Goal: Task Accomplishment & Management: Use online tool/utility

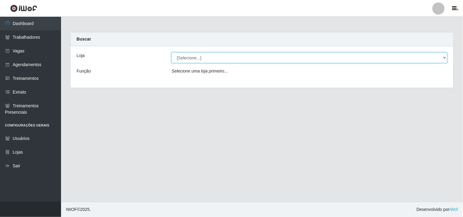
click at [445, 58] on select "[Selecione...] O Cestão - Geisel" at bounding box center [310, 58] width 276 height 11
select select "224"
click at [172, 53] on select "[Selecione...] O Cestão - Geisel" at bounding box center [310, 58] width 276 height 11
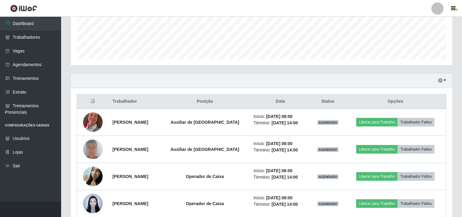
scroll to position [188, 0]
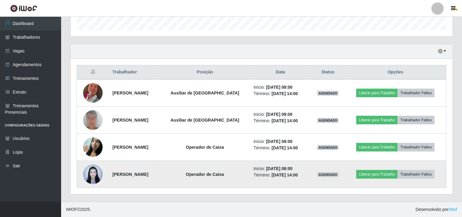
click at [90, 174] on img at bounding box center [93, 174] width 20 height 26
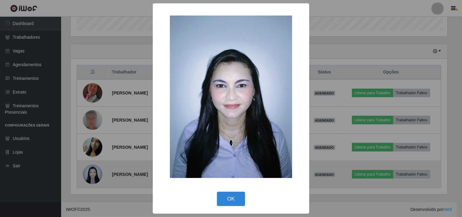
scroll to position [126, 378]
click at [90, 174] on div "× OK Cancel" at bounding box center [231, 108] width 463 height 217
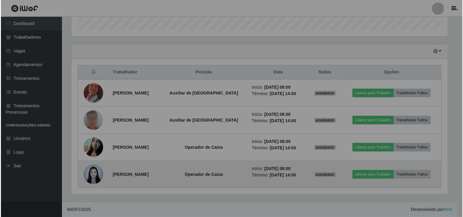
scroll to position [126, 382]
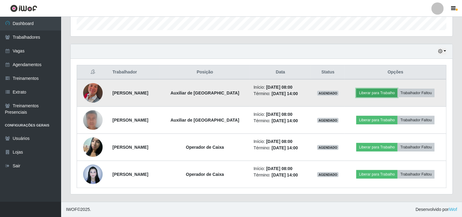
click at [370, 93] on button "Liberar para Trabalho" at bounding box center [376, 93] width 41 height 9
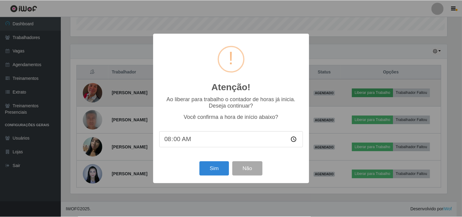
scroll to position [126, 378]
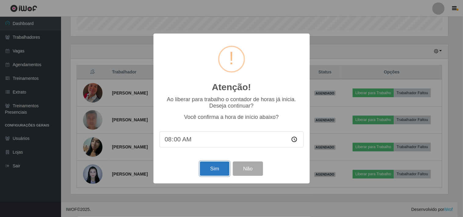
click at [218, 175] on button "Sim" at bounding box center [215, 169] width 30 height 14
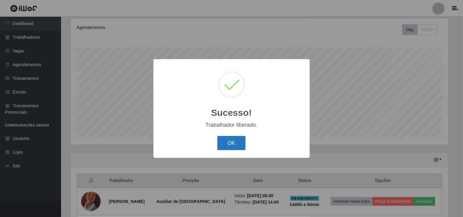
click at [227, 143] on button "OK" at bounding box center [231, 143] width 28 height 14
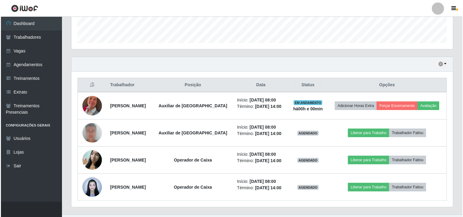
scroll to position [181, 0]
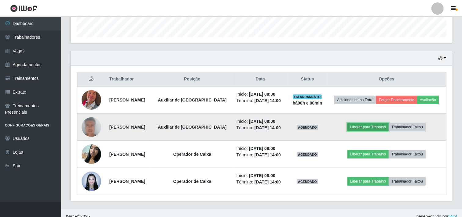
click at [366, 126] on button "Liberar para Trabalho" at bounding box center [367, 127] width 41 height 9
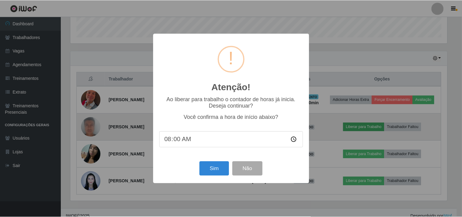
scroll to position [126, 378]
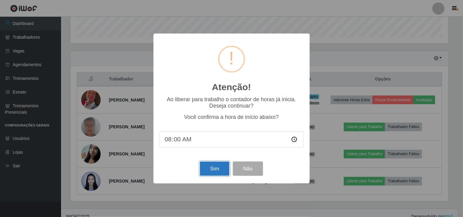
click at [213, 166] on button "Sim" at bounding box center [215, 169] width 30 height 14
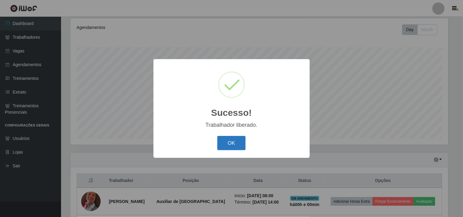
click at [237, 143] on button "OK" at bounding box center [231, 143] width 28 height 14
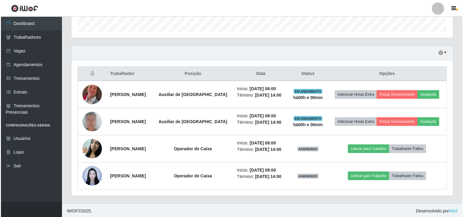
scroll to position [188, 0]
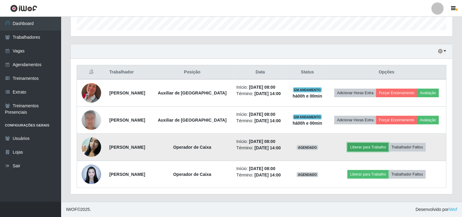
click at [364, 145] on button "Liberar para Trabalho" at bounding box center [367, 147] width 41 height 9
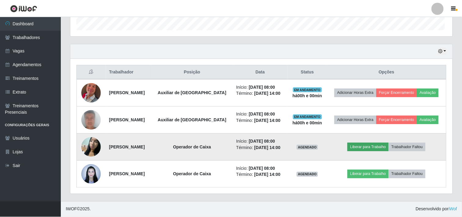
scroll to position [126, 378]
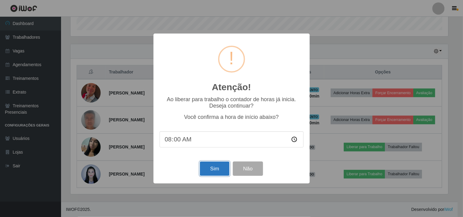
click at [219, 167] on button "Sim" at bounding box center [215, 169] width 30 height 14
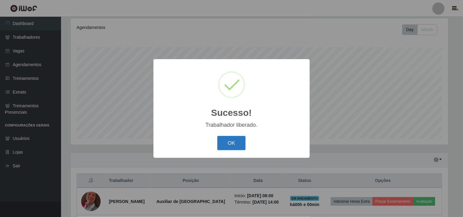
click at [221, 147] on button "OK" at bounding box center [231, 143] width 28 height 14
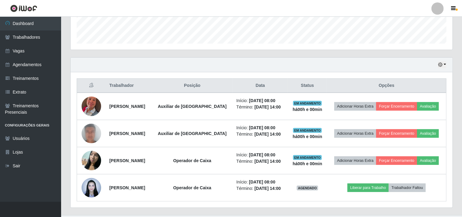
scroll to position [188, 0]
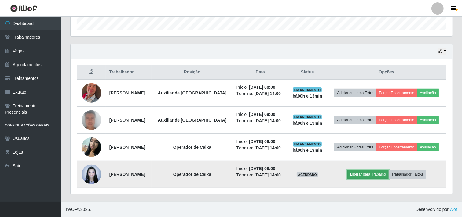
click at [371, 176] on button "Liberar para Trabalho" at bounding box center [367, 174] width 41 height 9
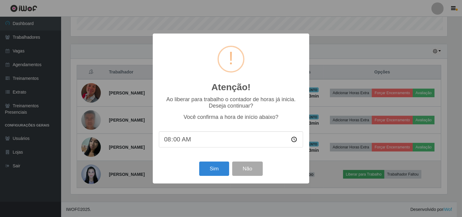
scroll to position [126, 378]
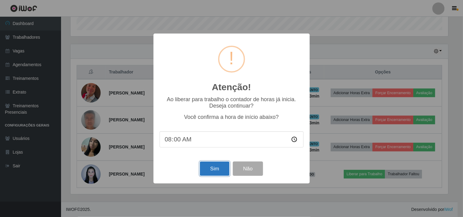
click at [213, 167] on button "Sim" at bounding box center [215, 169] width 30 height 14
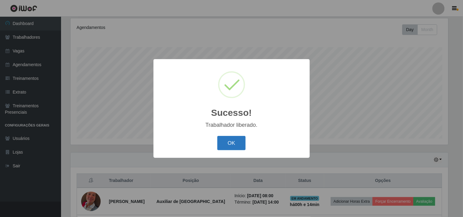
click at [233, 142] on button "OK" at bounding box center [231, 143] width 28 height 14
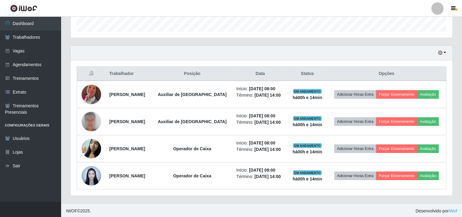
scroll to position [188, 0]
